Goal: Transaction & Acquisition: Purchase product/service

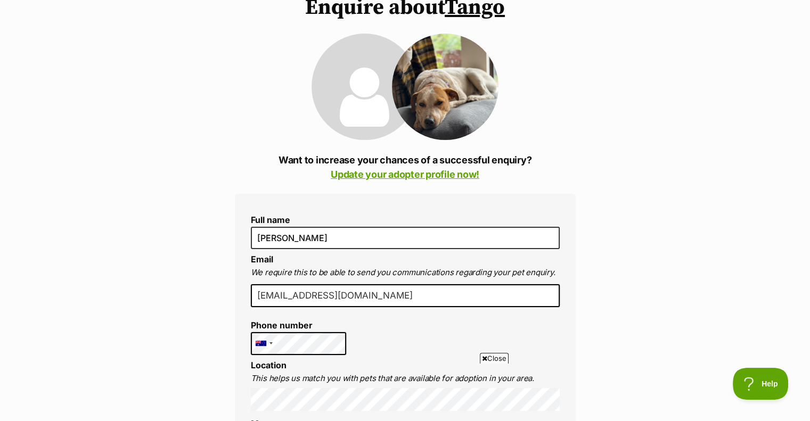
scroll to position [118, 0]
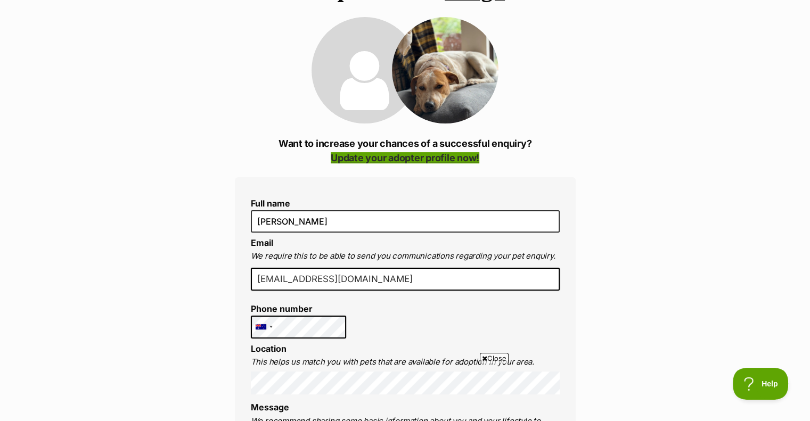
click at [385, 155] on link "Update your adopter profile now!" at bounding box center [405, 157] width 149 height 11
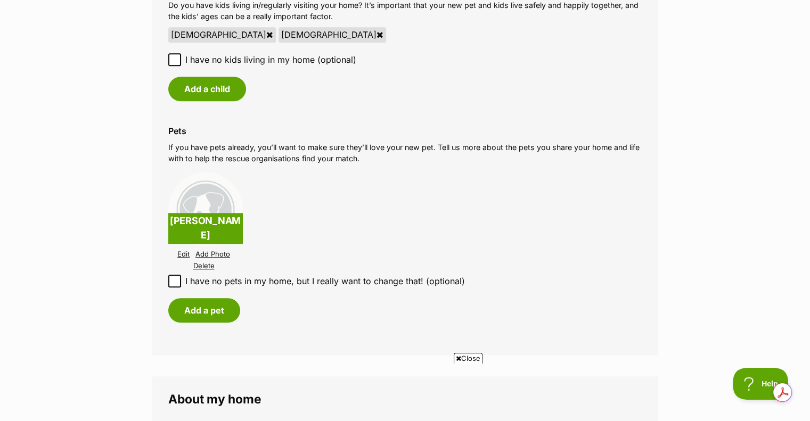
scroll to position [946, 0]
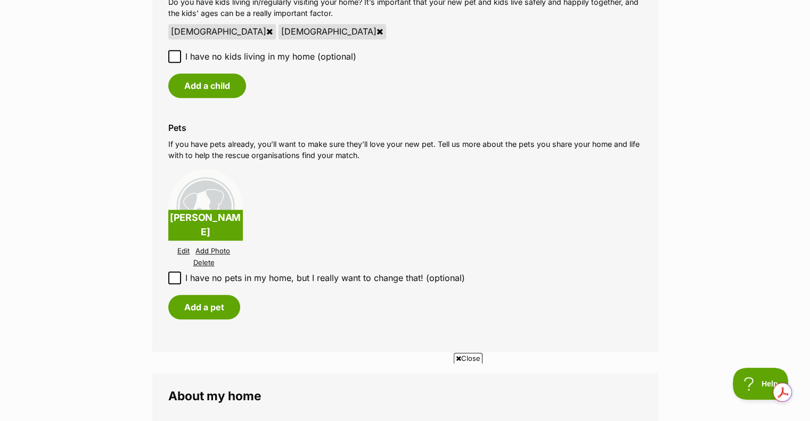
click at [207, 261] on link "Delete" at bounding box center [203, 263] width 21 height 8
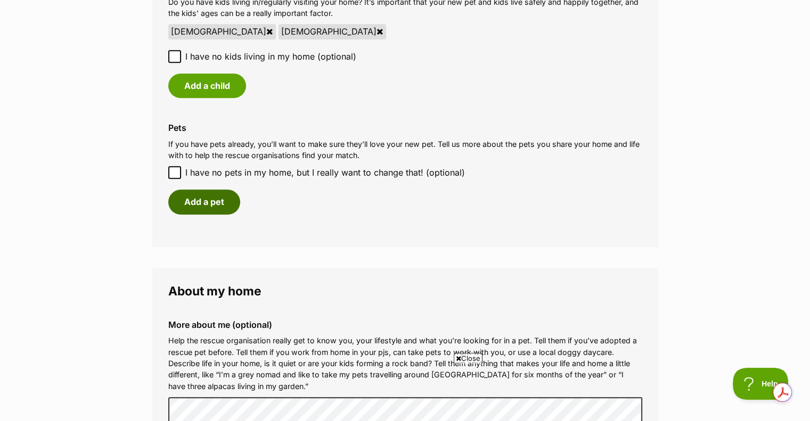
click at [204, 201] on button "Add a pet" at bounding box center [204, 202] width 72 height 24
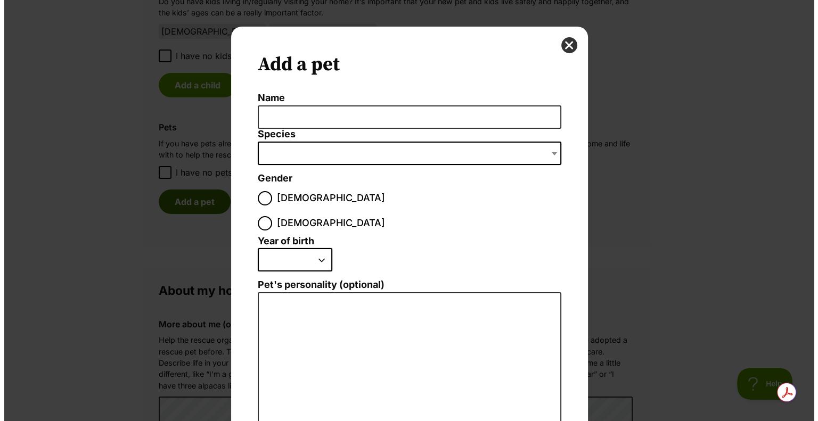
scroll to position [0, 0]
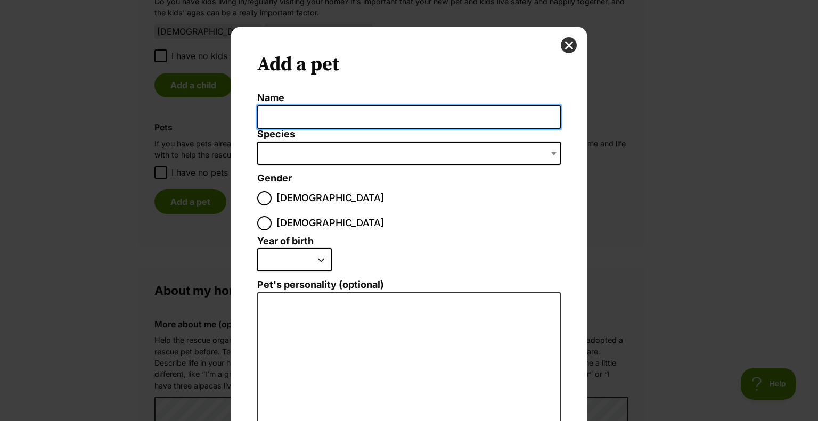
click at [283, 114] on input "Name" at bounding box center [408, 117] width 303 height 24
type input "Thumper"
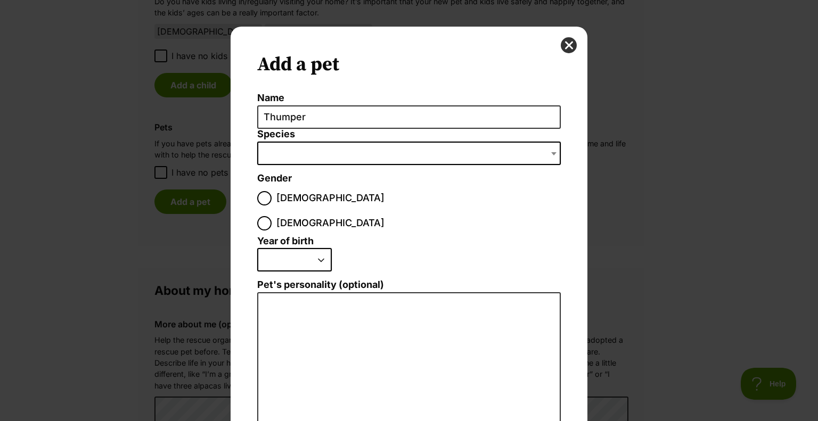
click at [551, 152] on b "Dialog Window - Close (Press escape to close)" at bounding box center [553, 153] width 5 height 3
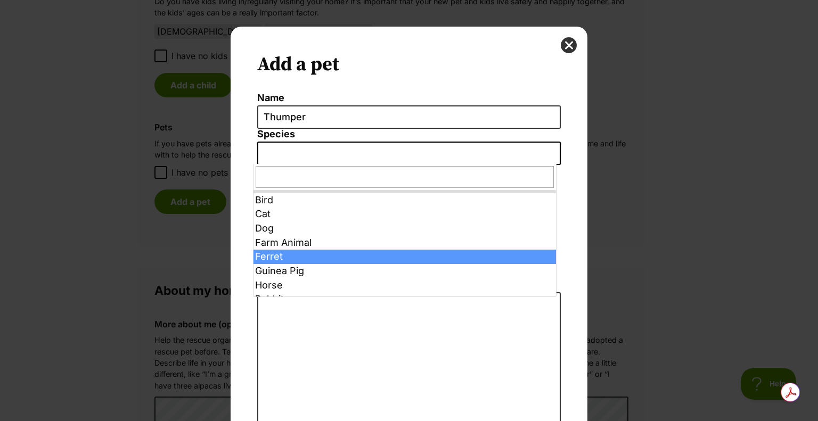
scroll to position [24, 0]
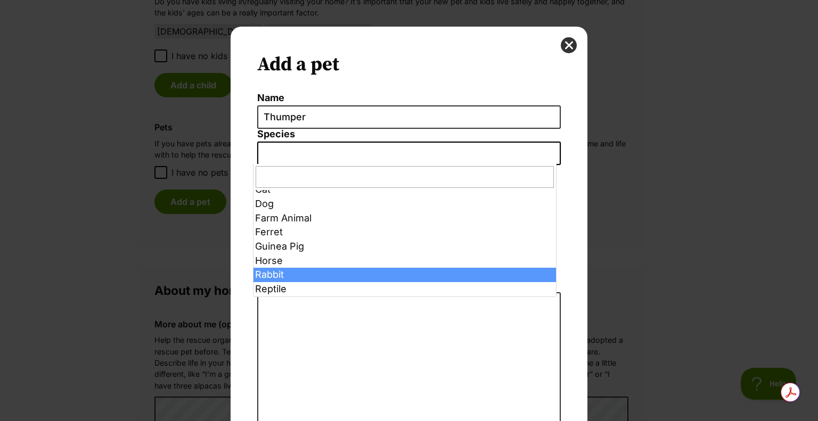
select select "4"
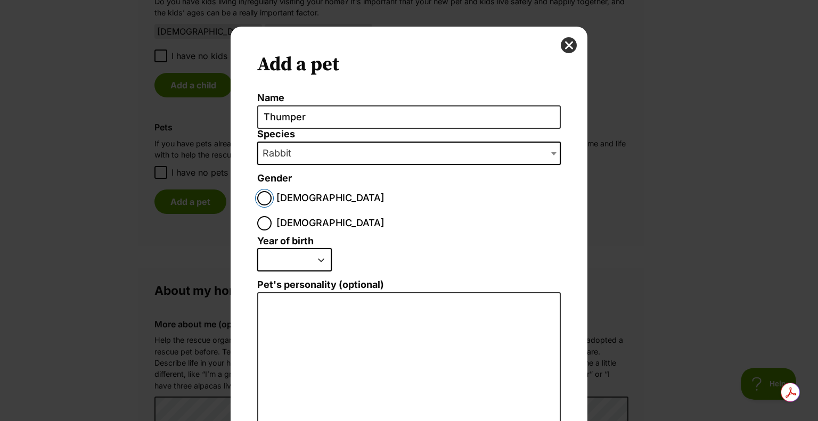
click at [258, 200] on input "Male" at bounding box center [264, 198] width 14 height 14
radio input "true"
click at [321, 248] on select "2025 2024 2023 2022 2021 2020 2019 2018 2017 2016 2015 2014 2013 2012 2011 2010…" at bounding box center [294, 259] width 75 height 23
select select "2018"
click at [257, 248] on select "2025 2024 2023 2022 2021 2020 2019 2018 2017 2016 2015 2014 2013 2012 2011 2010…" at bounding box center [294, 259] width 75 height 23
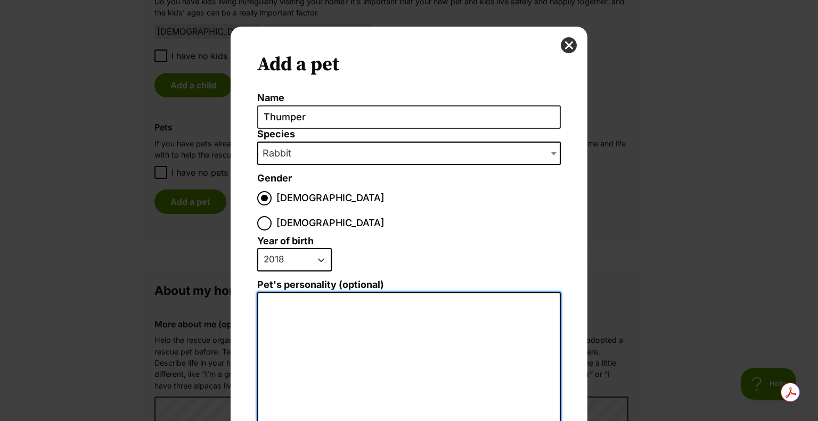
click at [289, 294] on textarea "Pet's personality (optional)" at bounding box center [408, 408] width 303 height 233
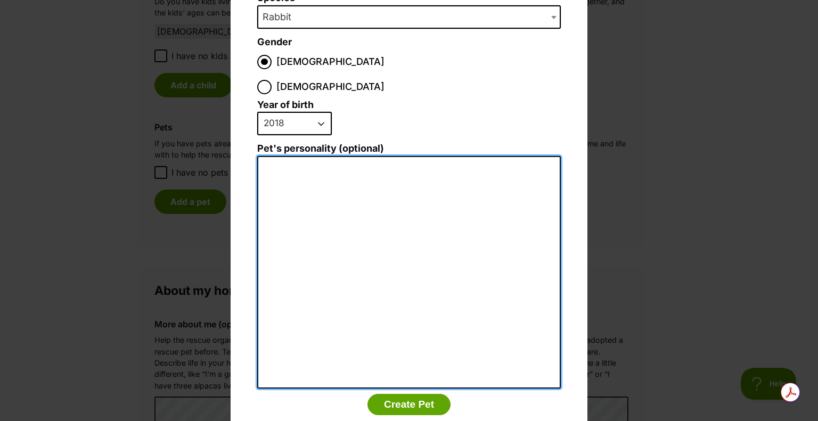
scroll to position [146, 0]
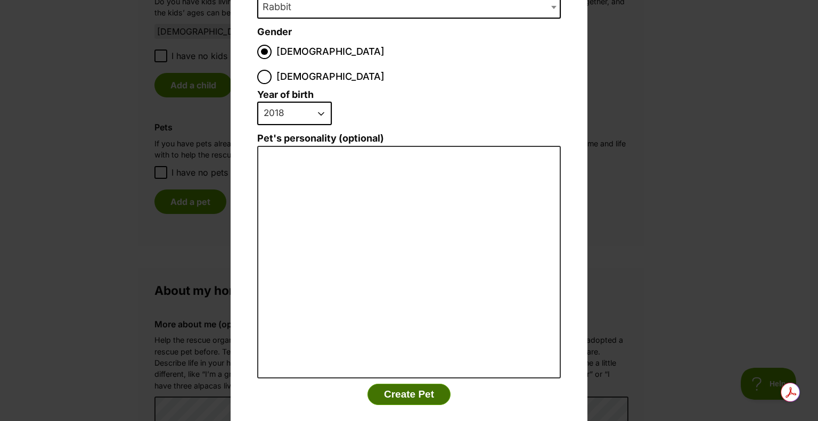
click at [381, 384] on button "Create Pet" at bounding box center [408, 394] width 83 height 21
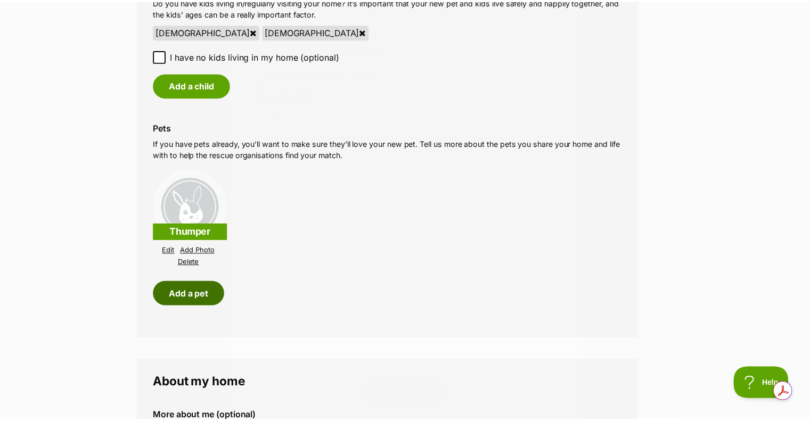
scroll to position [946, 0]
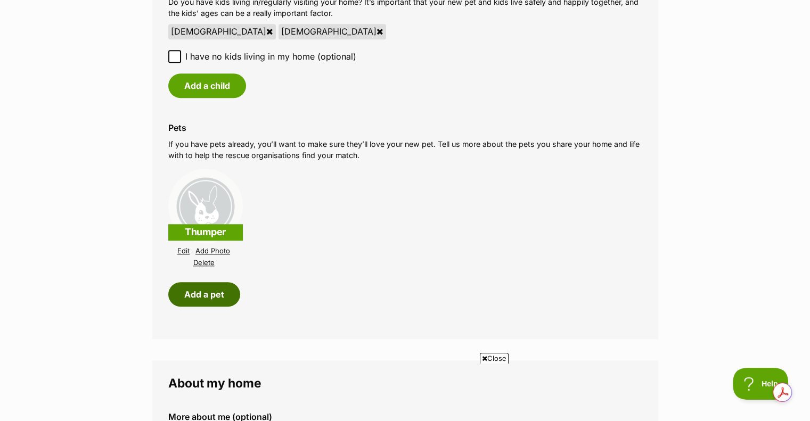
click at [221, 299] on button "Add a pet" at bounding box center [204, 294] width 72 height 24
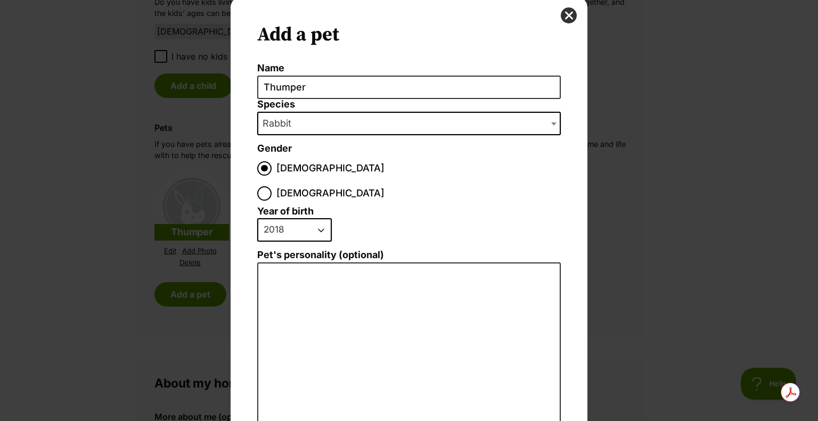
scroll to position [29, 0]
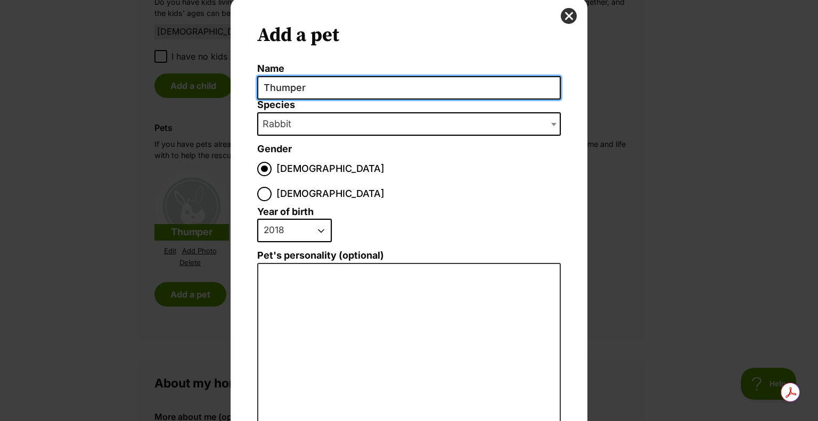
click at [311, 84] on input "Thumper" at bounding box center [408, 88] width 303 height 24
drag, startPoint x: 311, startPoint y: 84, endPoint x: 245, endPoint y: 85, distance: 66.0
click at [245, 85] on div "Add a pet Name Thumper Species Bird Cat Dog Farm Animal Ferret Guinea Pig Horse…" at bounding box center [409, 281] width 357 height 568
type input "Stormy"
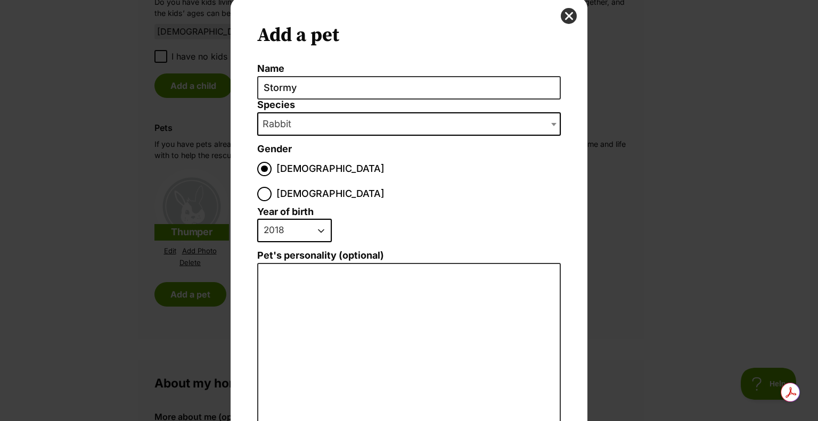
click at [298, 129] on span "Rabbit" at bounding box center [408, 123] width 303 height 23
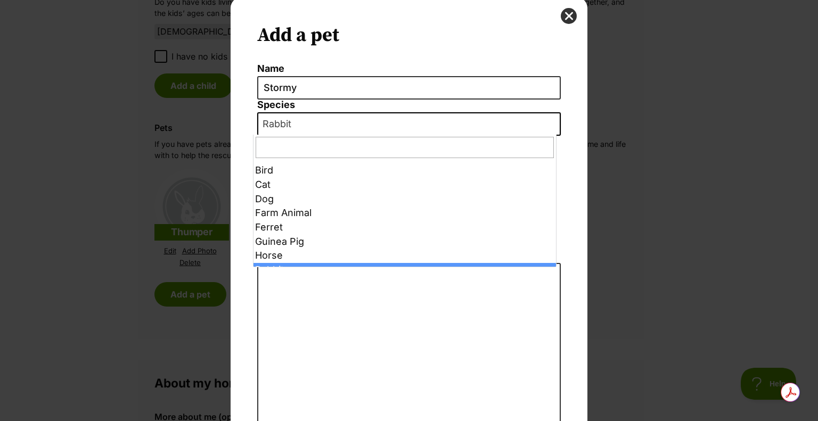
scroll to position [24, 0]
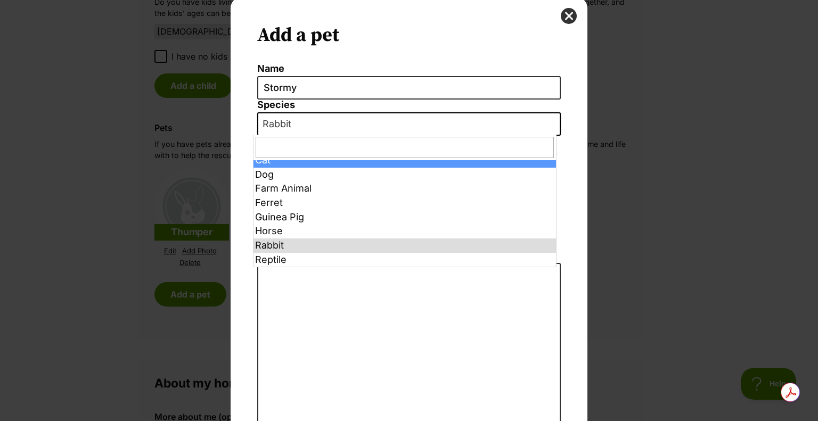
select select "2"
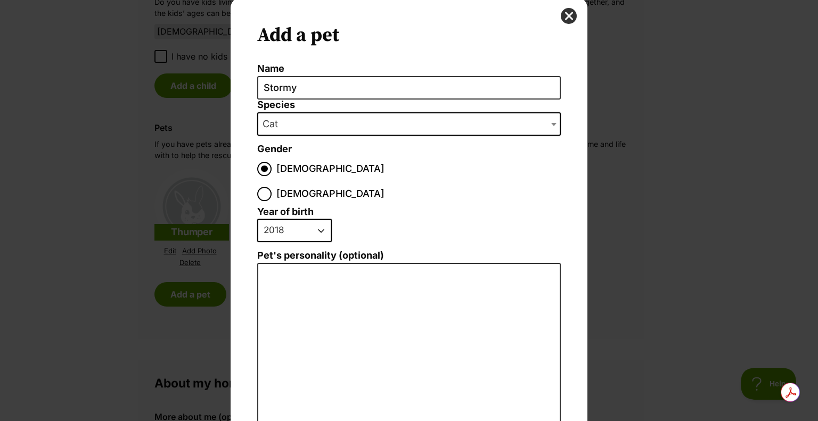
click at [319, 219] on select "2025 2024 2023 2022 2021 2020 2019 2018 2017 2016 2015 2014 2013 2012 2011 2010…" at bounding box center [294, 230] width 75 height 23
select select "2024"
click at [257, 219] on select "2025 2024 2023 2022 2021 2020 2019 2018 2017 2016 2015 2014 2013 2012 2011 2010…" at bounding box center [294, 230] width 75 height 23
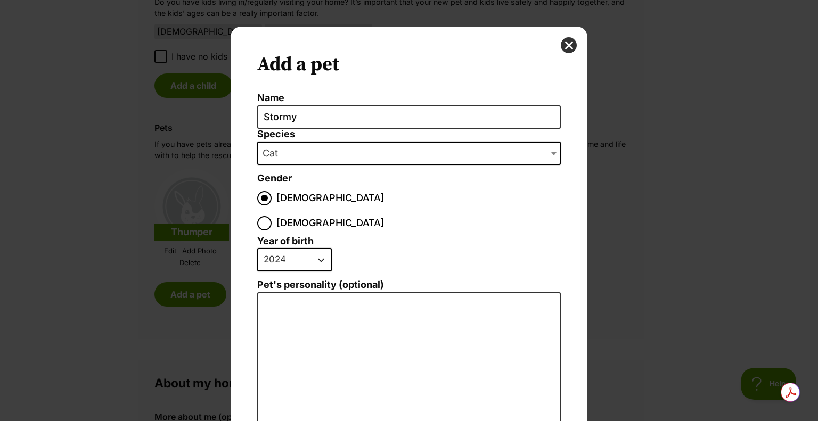
scroll to position [146, 0]
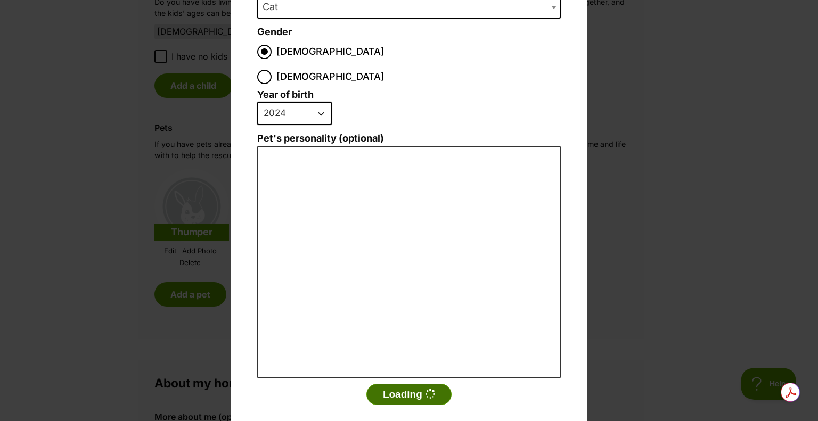
click at [402, 384] on button "Loading" at bounding box center [408, 394] width 85 height 21
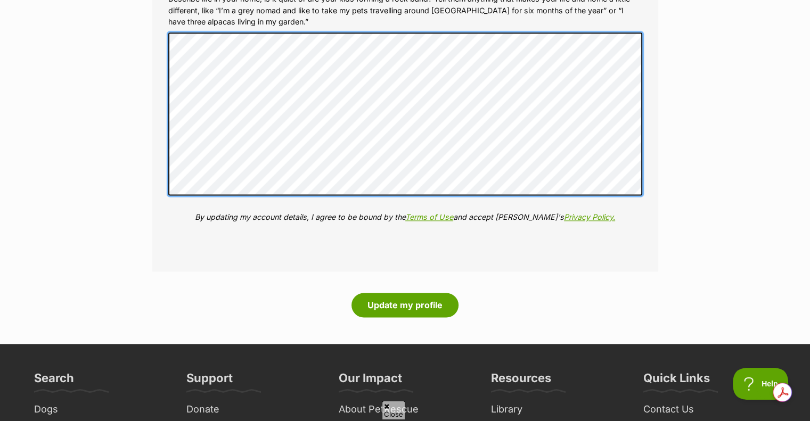
scroll to position [1407, 0]
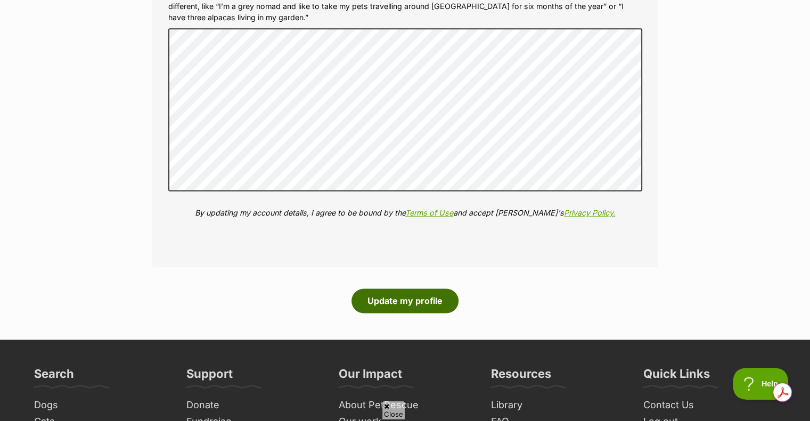
click at [411, 307] on button "Update my profile" at bounding box center [404, 301] width 107 height 24
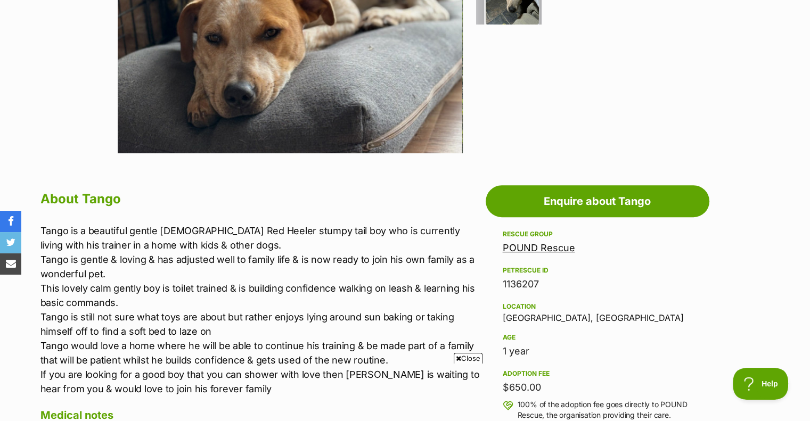
scroll to position [420, 0]
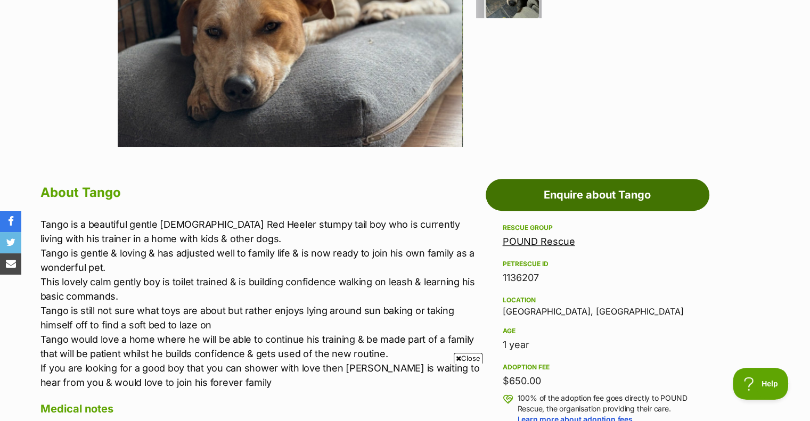
click at [611, 198] on link "Enquire about Tango" at bounding box center [598, 195] width 224 height 32
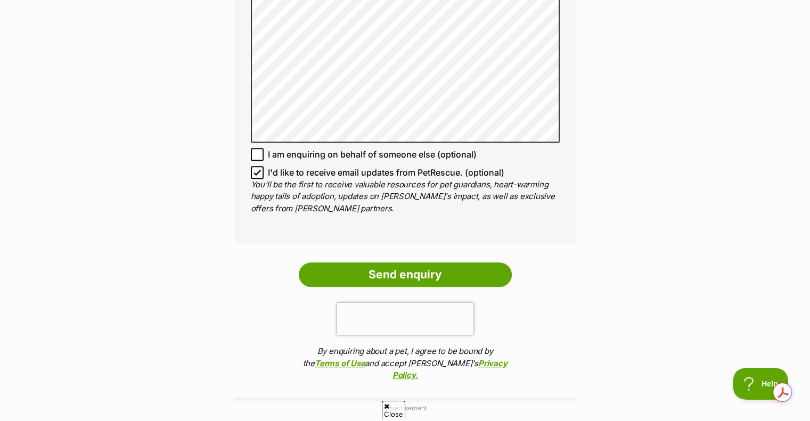
scroll to position [716, 0]
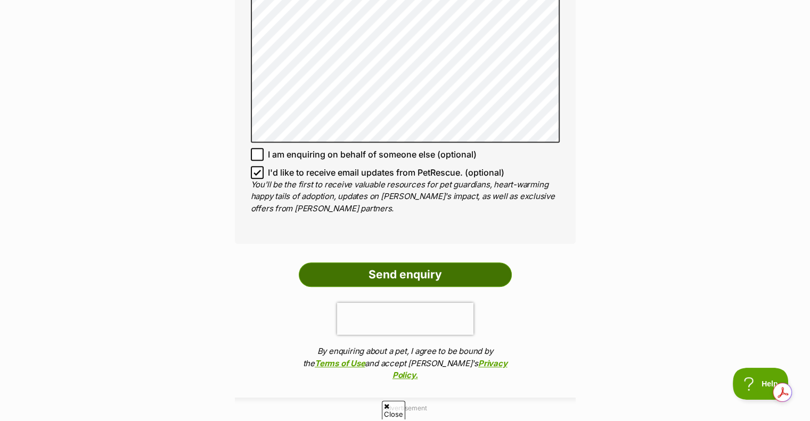
click at [390, 263] on input "Send enquiry" at bounding box center [405, 274] width 213 height 24
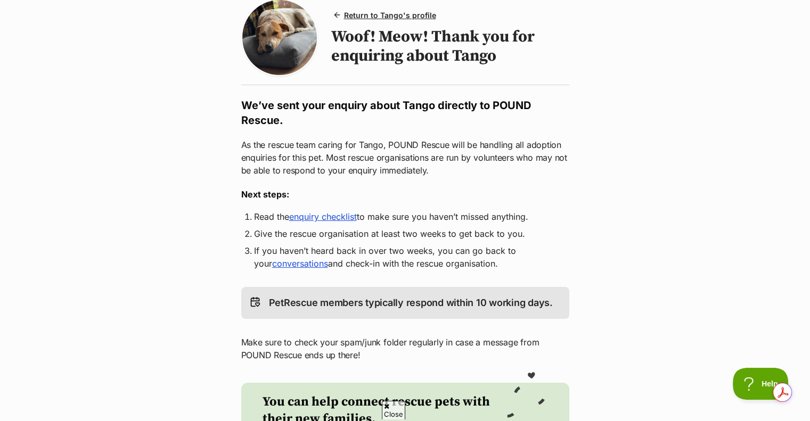
scroll to position [102, 0]
